Goal: Information Seeking & Learning: Learn about a topic

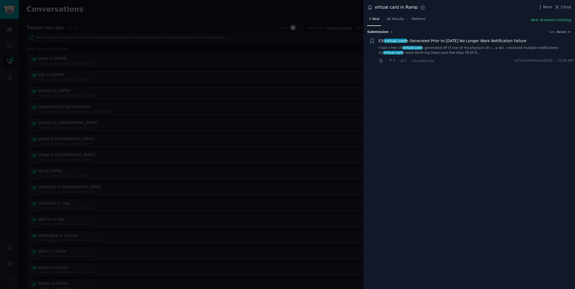
click at [165, 18] on div at bounding box center [287, 144] width 575 height 289
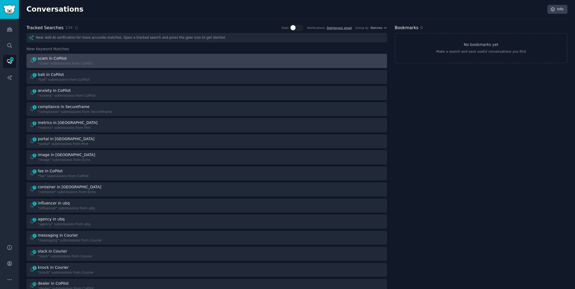
click at [125, 61] on div "1 scam in CoPilot "scam" submissions from CoPilot" at bounding box center [116, 61] width 174 height 11
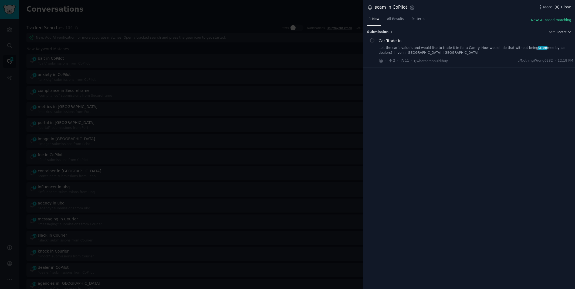
click at [559, 8] on icon at bounding box center [557, 7] width 6 height 6
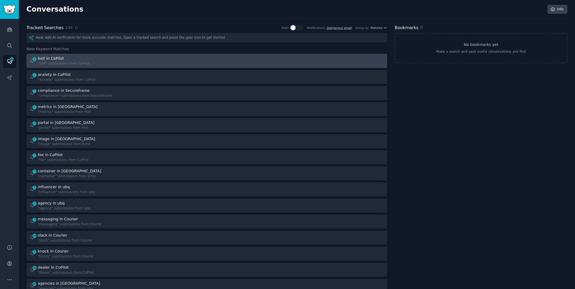
click at [280, 63] on div at bounding box center [297, 61] width 174 height 11
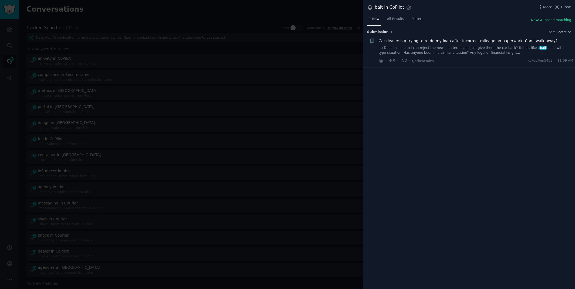
click at [520, 49] on link "...: Does this mean I can reject the new loan terms and just give them the car …" at bounding box center [476, 50] width 195 height 9
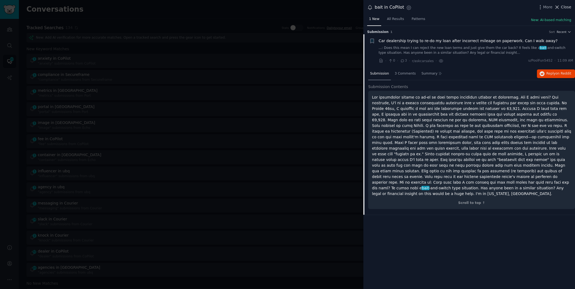
click at [560, 8] on button "Close" at bounding box center [562, 7] width 17 height 6
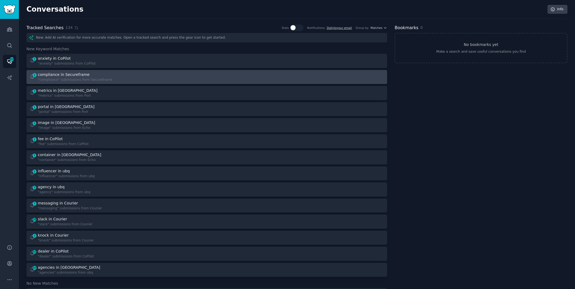
click at [224, 74] on div at bounding box center [297, 77] width 174 height 11
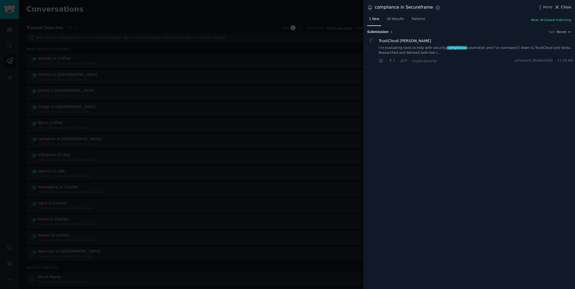
click at [561, 6] on span "Close" at bounding box center [566, 7] width 10 height 6
